Goal: Communication & Community: Answer question/provide support

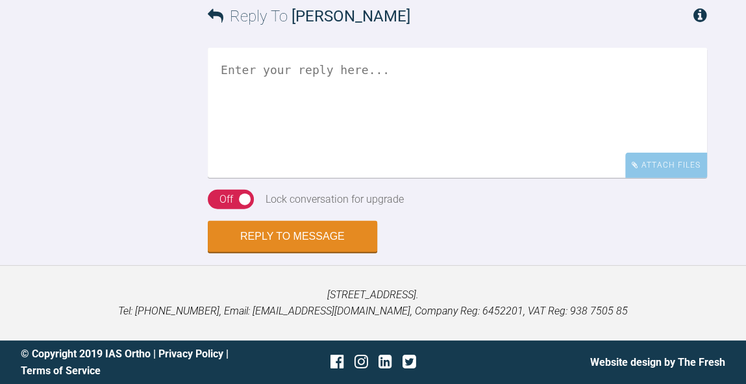
scroll to position [6388, 0]
click at [416, 140] on textarea at bounding box center [457, 113] width 499 height 130
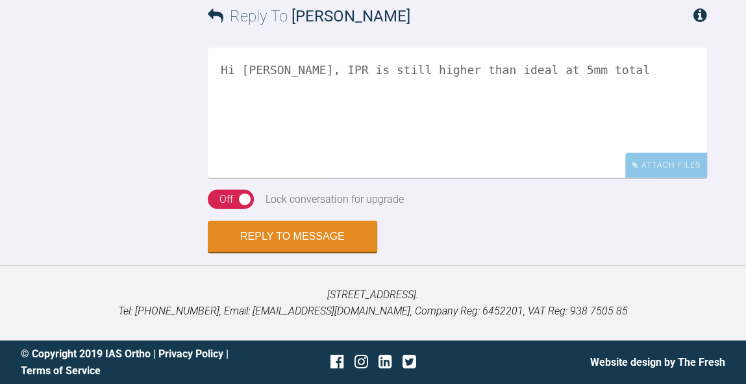
scroll to position [6180, 0]
click at [472, 178] on textarea "Hi Catie, IPR is still higher than ideal at 5mm total" at bounding box center [457, 113] width 499 height 130
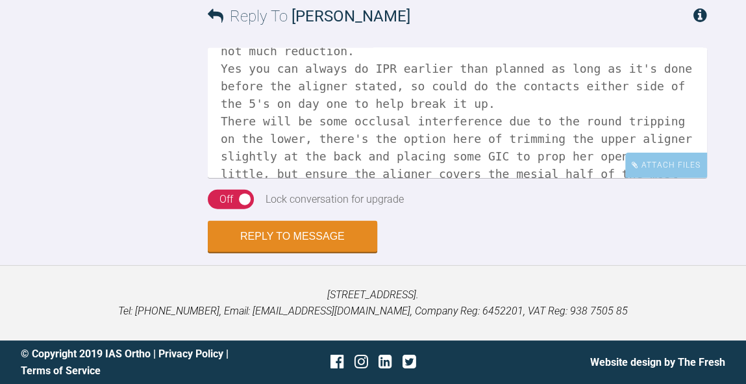
scroll to position [54, 0]
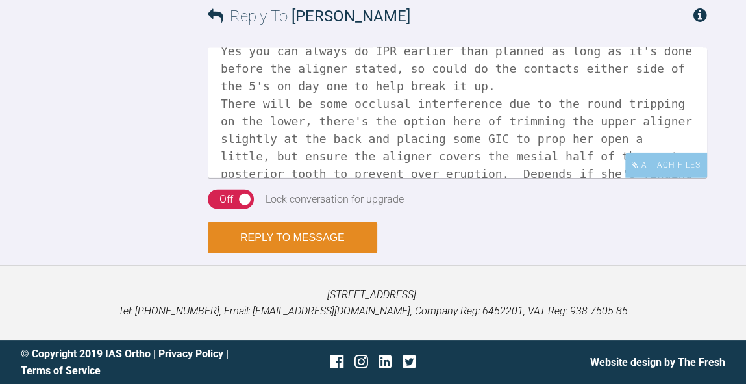
type textarea "Hi Catie, IPR is still higher than ideal at 5mm total, so not much reduction. Y…"
click at [310, 253] on button "Reply to Message" at bounding box center [292, 237] width 169 height 31
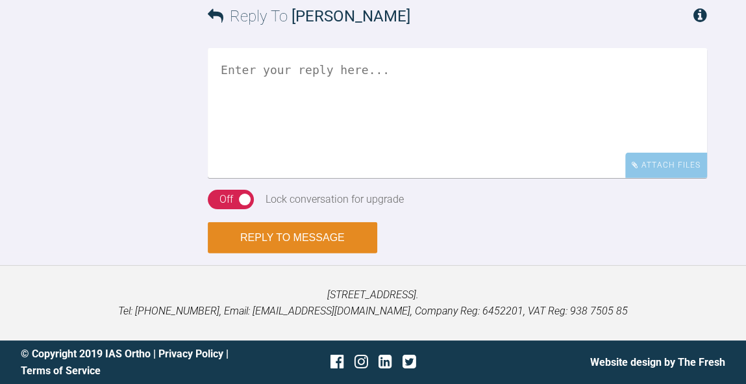
scroll to position [6619, 0]
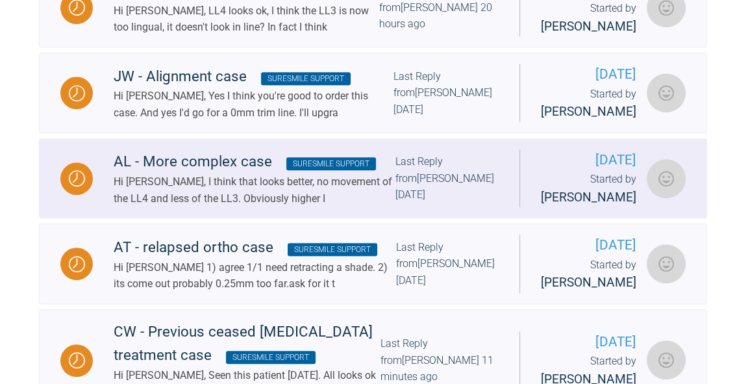
click at [455, 203] on div "Last Reply from Kelly Toft 5 days ago" at bounding box center [446, 178] width 103 height 50
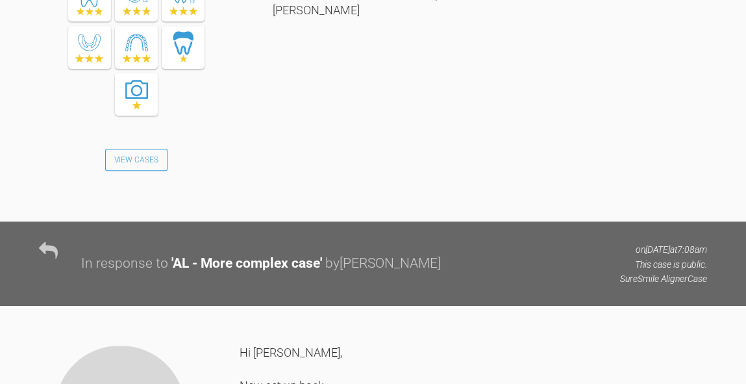
scroll to position [4251, 0]
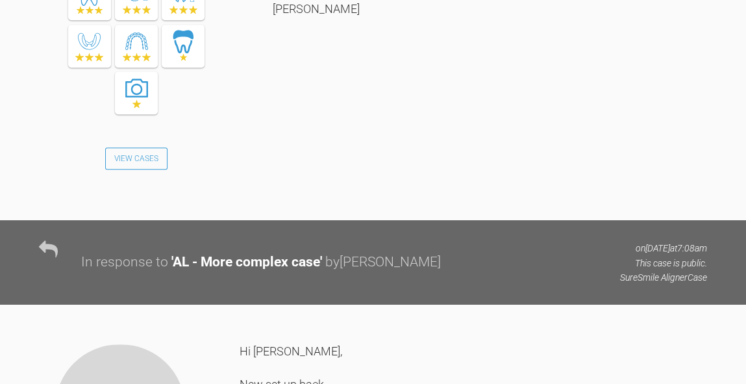
drag, startPoint x: 403, startPoint y: 70, endPoint x: 240, endPoint y: 73, distance: 162.4
copy link "catiesherlock@googlemail.com"
drag, startPoint x: 317, startPoint y: 87, endPoint x: 244, endPoint y: 88, distance: 73.4
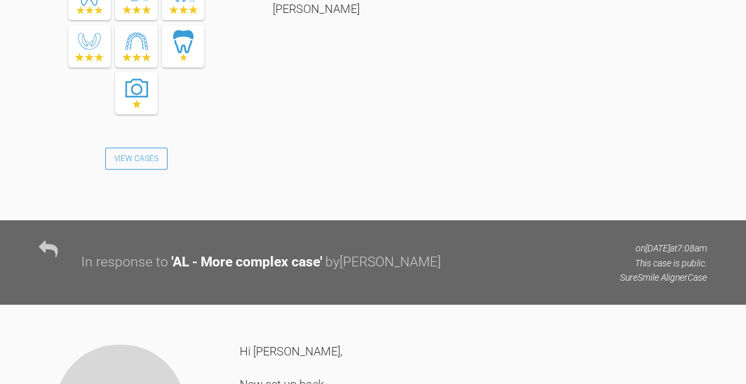
copy div "Mylespippa19+"
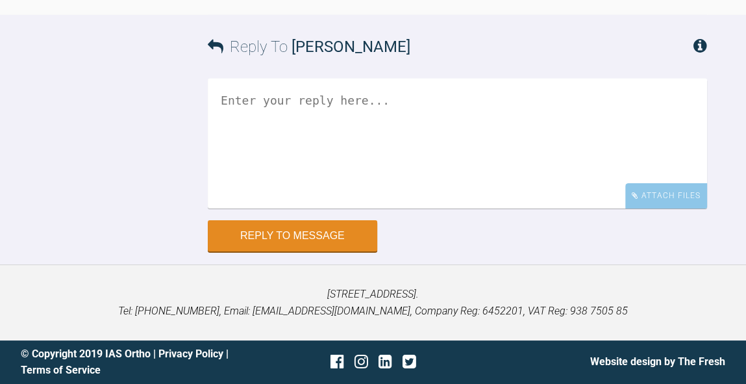
scroll to position [7364, 0]
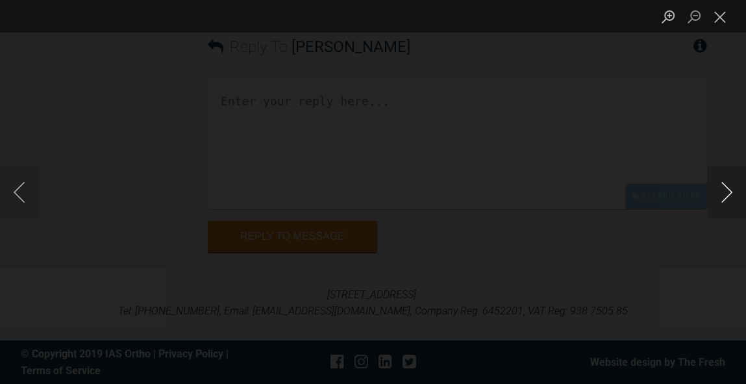
click at [722, 195] on button "Next image" at bounding box center [726, 192] width 39 height 52
click at [25, 192] on button "Previous image" at bounding box center [19, 192] width 39 height 52
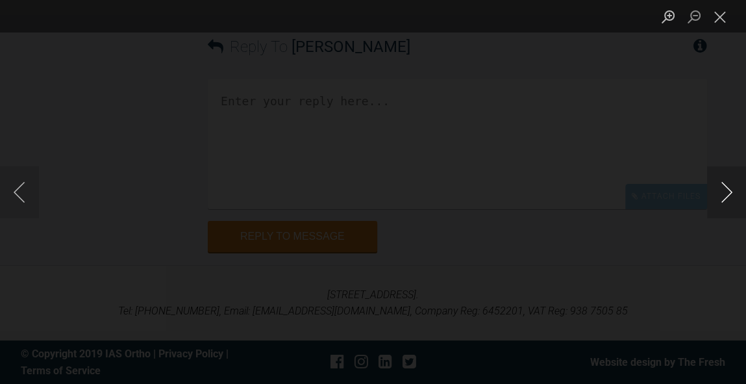
click at [716, 198] on button "Next image" at bounding box center [726, 192] width 39 height 52
click at [717, 198] on button "Next image" at bounding box center [726, 192] width 39 height 52
click at [727, 18] on button "Close lightbox" at bounding box center [720, 16] width 26 height 23
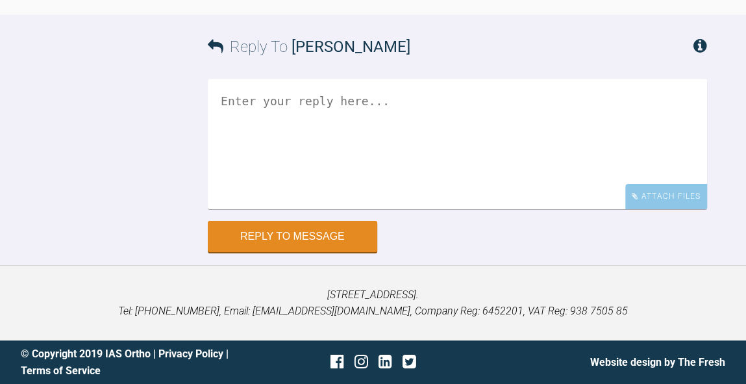
scroll to position [7299, 0]
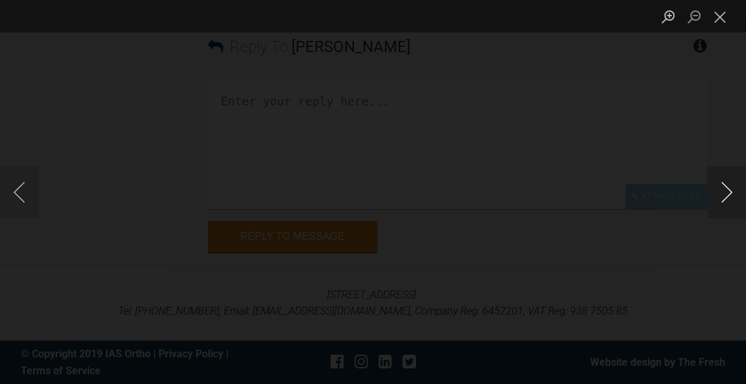
click at [727, 197] on button "Next image" at bounding box center [726, 192] width 39 height 52
click at [727, 198] on button "Next image" at bounding box center [726, 192] width 39 height 52
click at [720, 203] on button "Next image" at bounding box center [726, 192] width 39 height 52
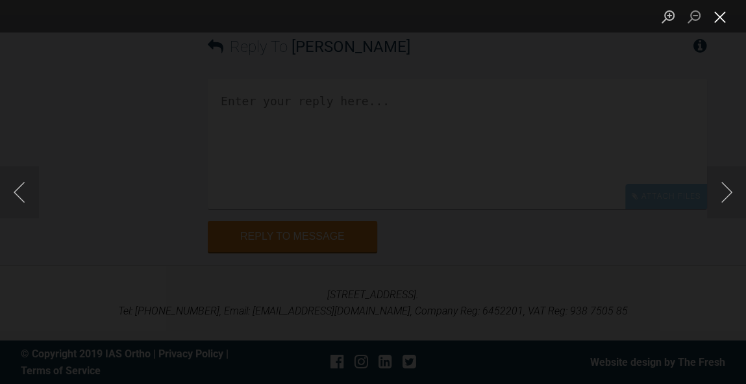
click at [722, 18] on button "Close lightbox" at bounding box center [720, 16] width 26 height 23
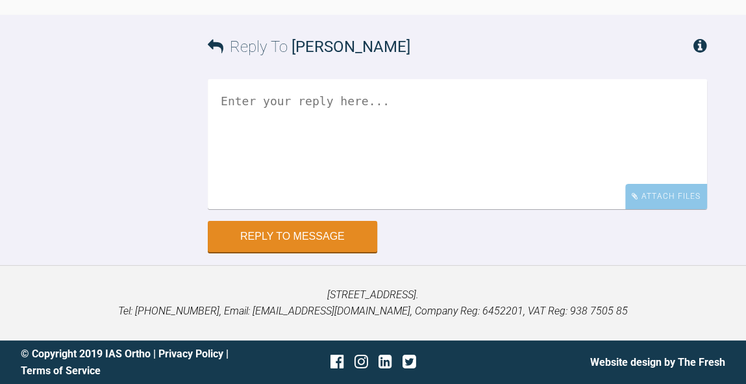
scroll to position [7657, 0]
click at [482, 79] on div "Reply To Cathryn Sherlock" at bounding box center [457, 47] width 499 height 64
click at [486, 209] on textarea at bounding box center [457, 144] width 499 height 130
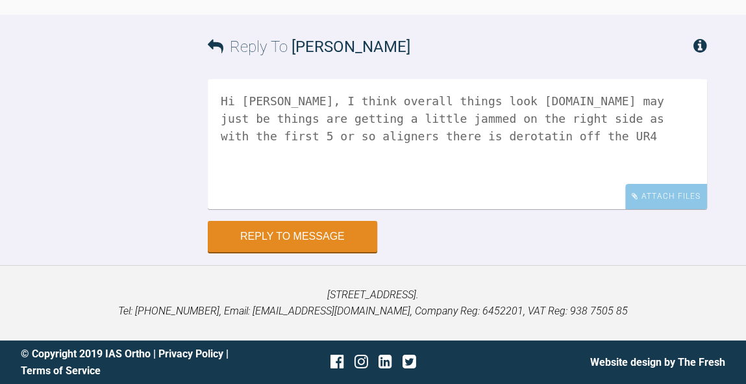
click at [477, 209] on textarea "Hi Catie, I think overall things look ok.It may just be things are getting a li…" at bounding box center [457, 144] width 499 height 130
click at [588, 209] on textarea "Hi Catie, I think overall things look ok.It may just be things are getting a li…" at bounding box center [457, 144] width 499 height 130
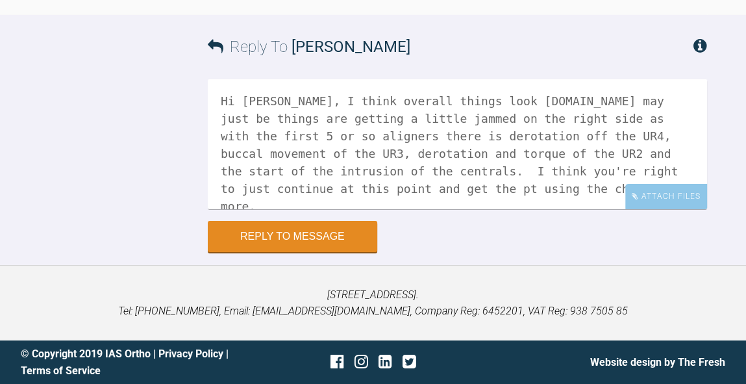
scroll to position [3, 0]
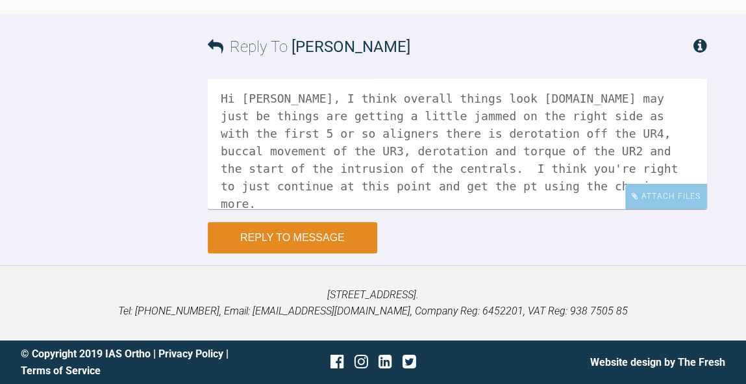
type textarea "Hi Catie, I think overall things look ok.It may just be things are getting a li…"
click at [351, 231] on button "Reply to Message" at bounding box center [292, 237] width 169 height 31
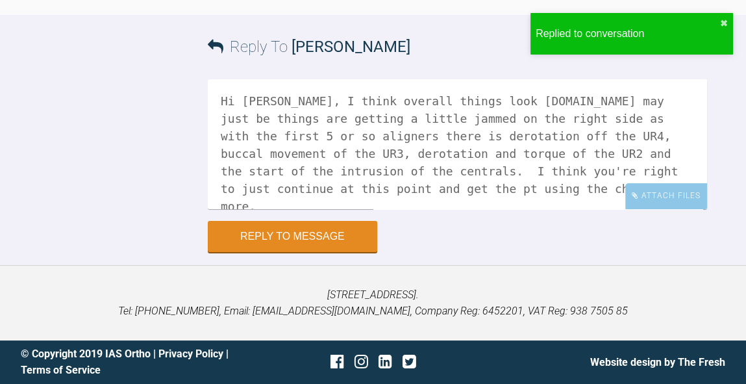
scroll to position [7793, 0]
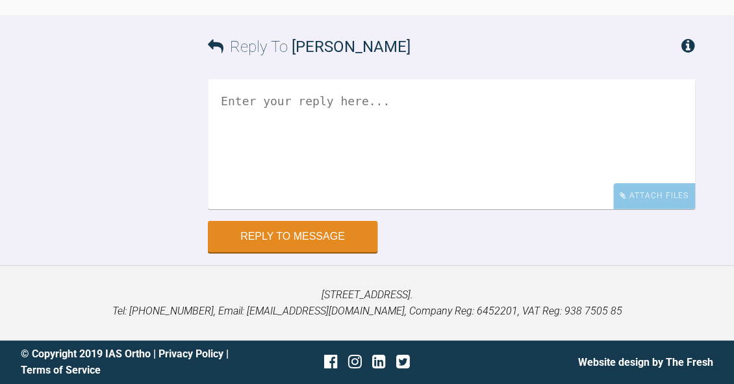
scroll to position [1333, 0]
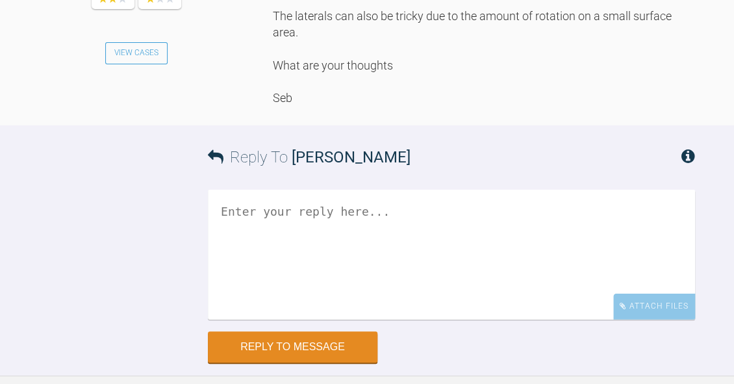
scroll to position [1170, 0]
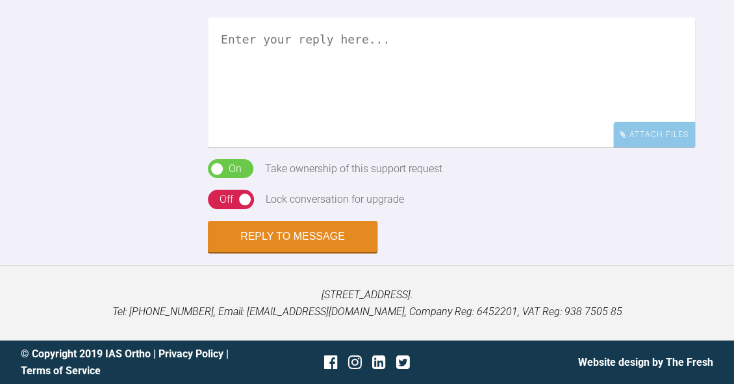
scroll to position [1071, 0]
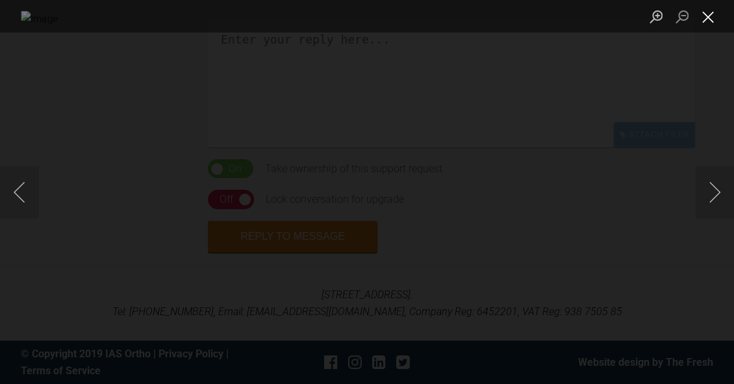
click at [707, 13] on button "Close lightbox" at bounding box center [708, 16] width 26 height 23
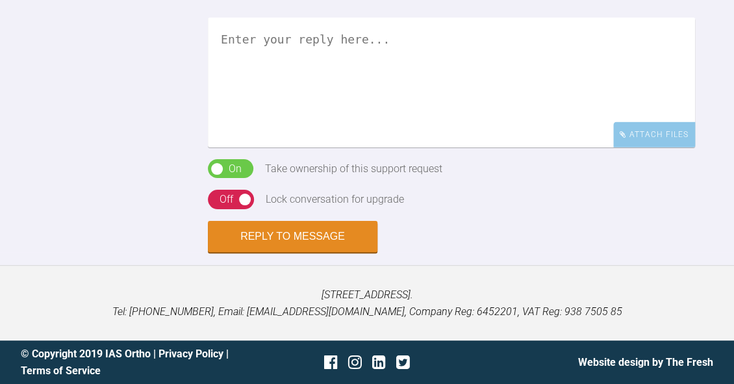
scroll to position [1083, 0]
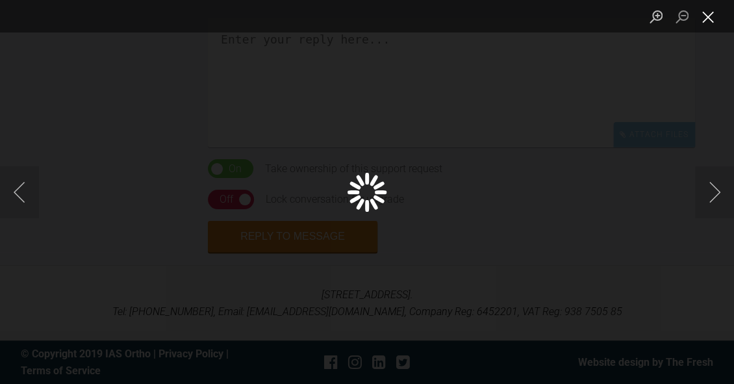
click at [712, 12] on button "Close lightbox" at bounding box center [708, 16] width 26 height 23
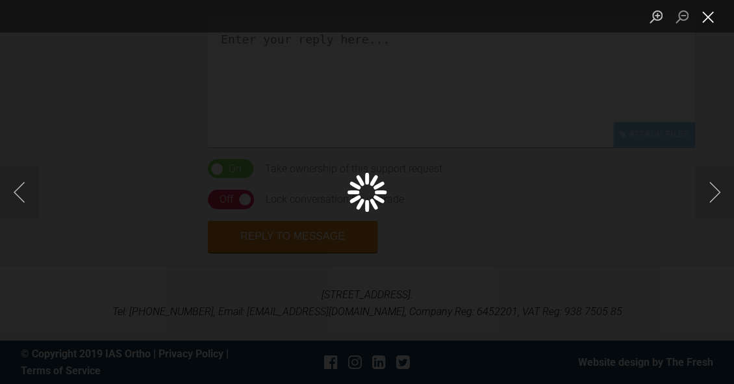
click at [714, 24] on button "Close lightbox" at bounding box center [708, 16] width 26 height 23
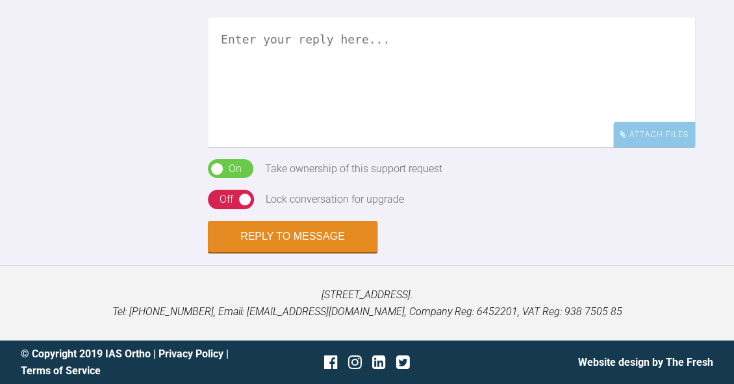
scroll to position [1047, 0]
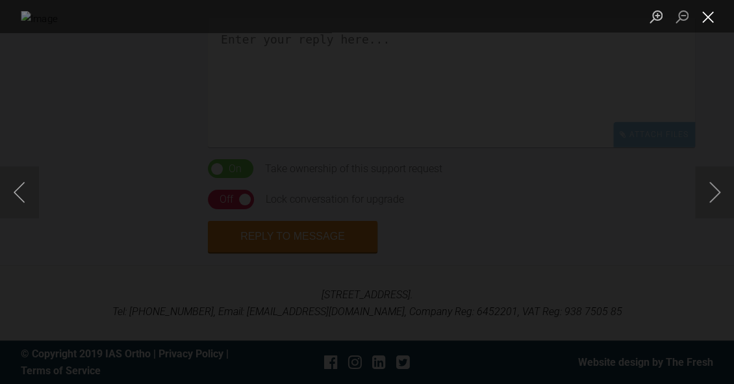
click at [707, 20] on button "Close lightbox" at bounding box center [708, 16] width 26 height 23
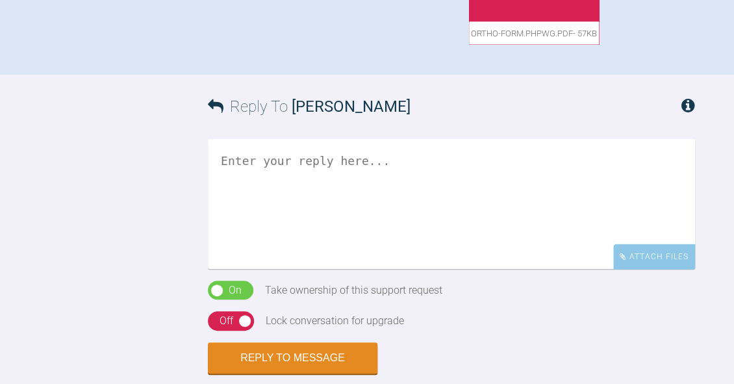
scroll to position [883, 0]
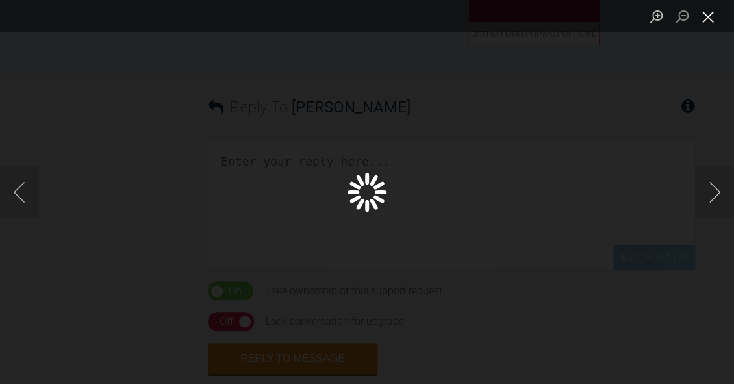
click at [712, 16] on button "Close lightbox" at bounding box center [708, 16] width 26 height 23
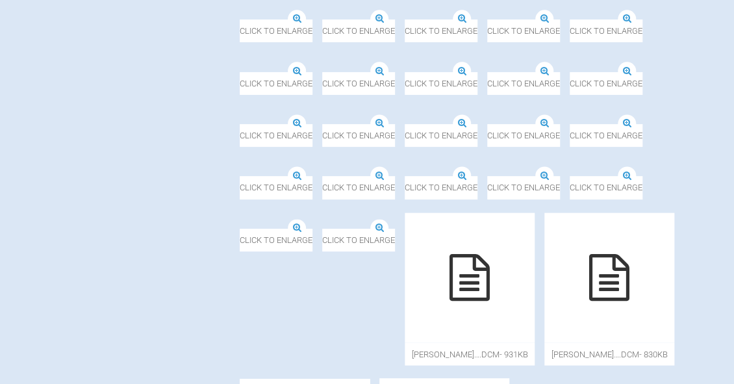
scroll to position [616, 0]
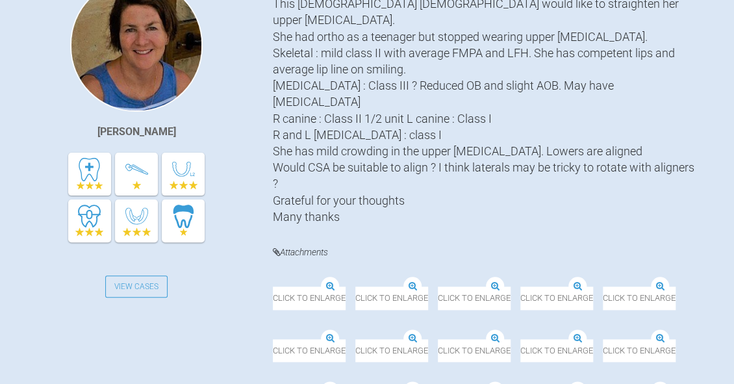
scroll to position [369, 0]
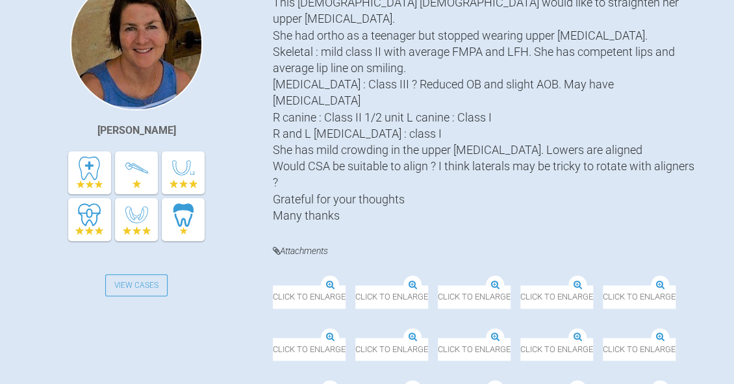
click at [273, 286] on img at bounding box center [273, 286] width 0 height 0
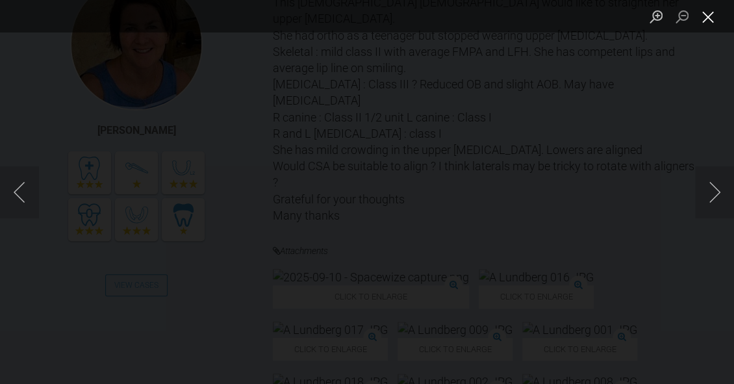
click at [707, 20] on button "Close lightbox" at bounding box center [708, 16] width 26 height 23
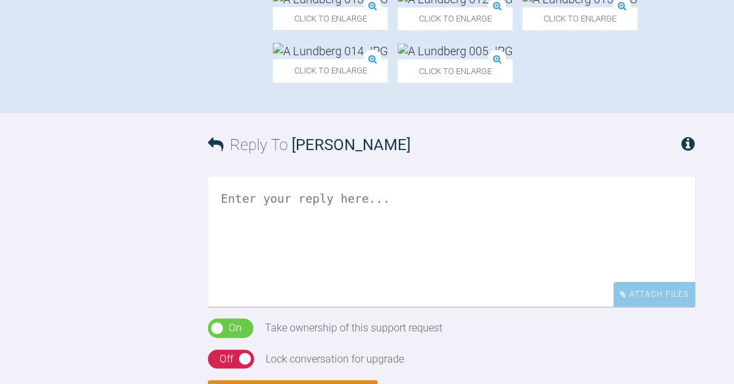
scroll to position [468, 0]
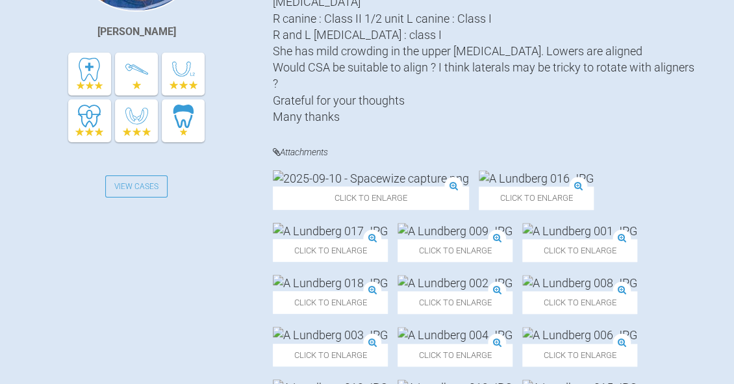
click at [355, 186] on img at bounding box center [371, 178] width 196 height 16
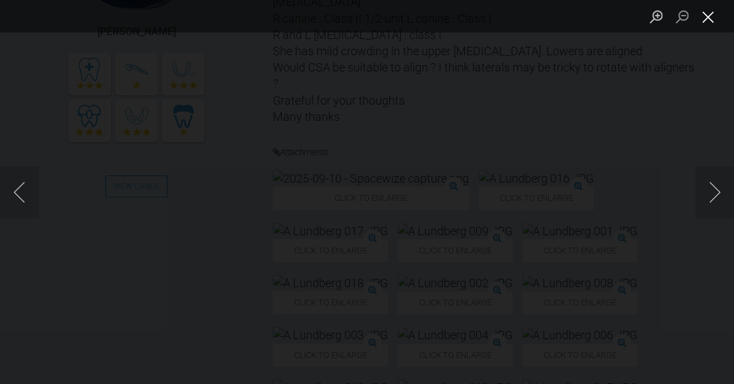
click at [705, 20] on button "Close lightbox" at bounding box center [708, 16] width 26 height 23
